Goal: Transaction & Acquisition: Purchase product/service

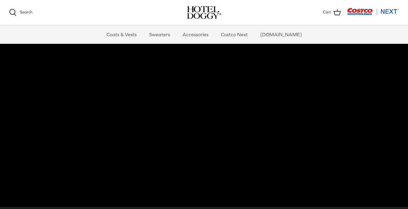
scroll to position [19, 0]
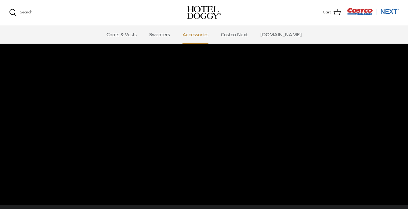
click at [205, 36] on link "Accessories" at bounding box center [195, 34] width 37 height 18
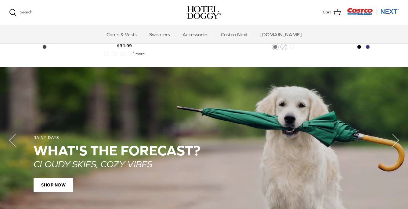
scroll to position [357, 0]
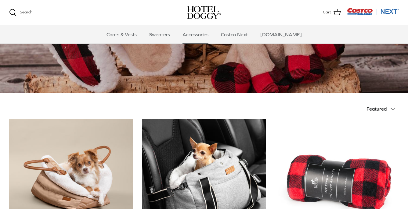
scroll to position [67, 0]
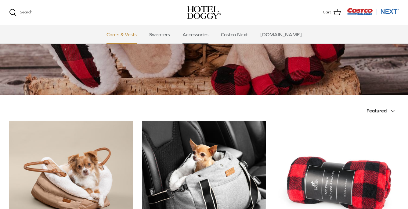
click at [133, 36] on link "Coats & Vests" at bounding box center [121, 34] width 41 height 18
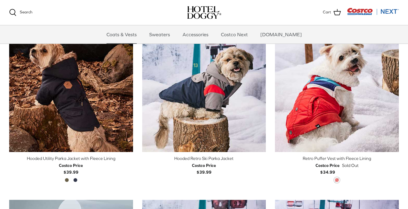
scroll to position [355, 0]
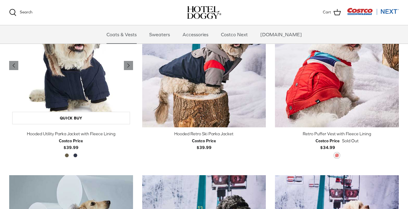
click at [93, 99] on img "Hooded Utility Parka Jacket with Fleece Lining" at bounding box center [71, 66] width 124 height 124
